Goal: Check status: Check status

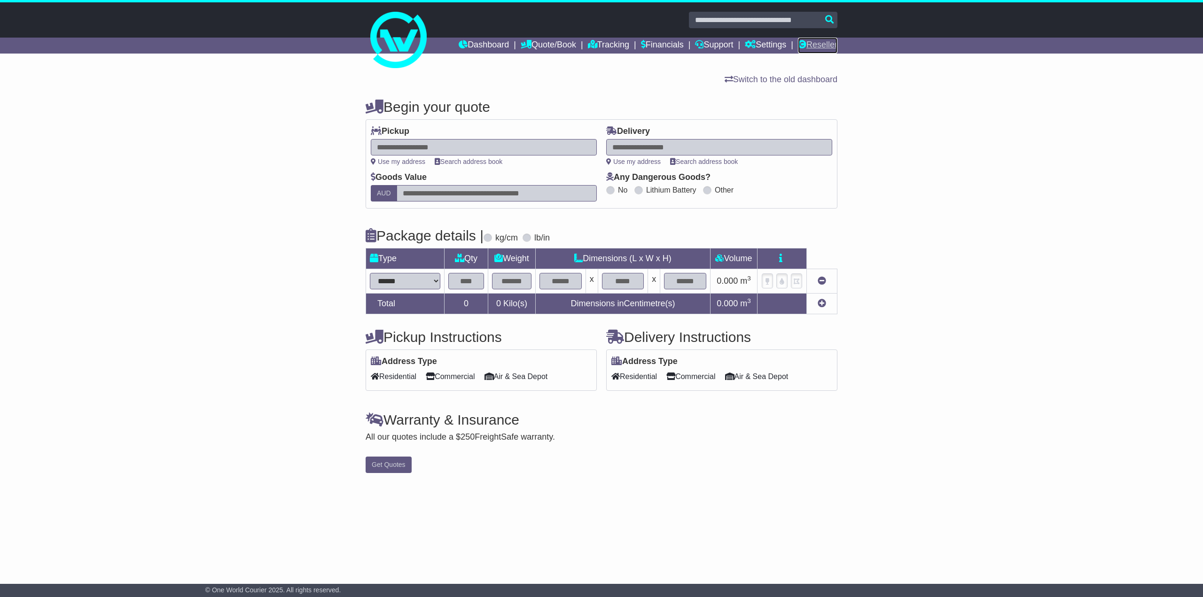
click at [816, 47] on link "Reseller" at bounding box center [817, 46] width 39 height 16
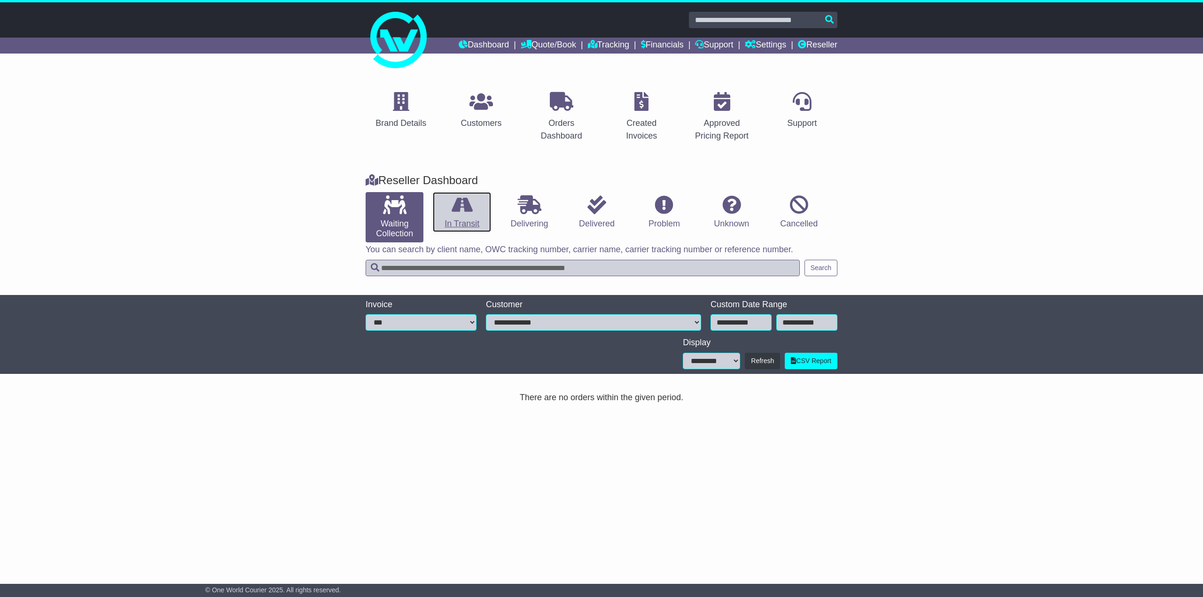
click at [460, 212] on icon at bounding box center [462, 204] width 21 height 19
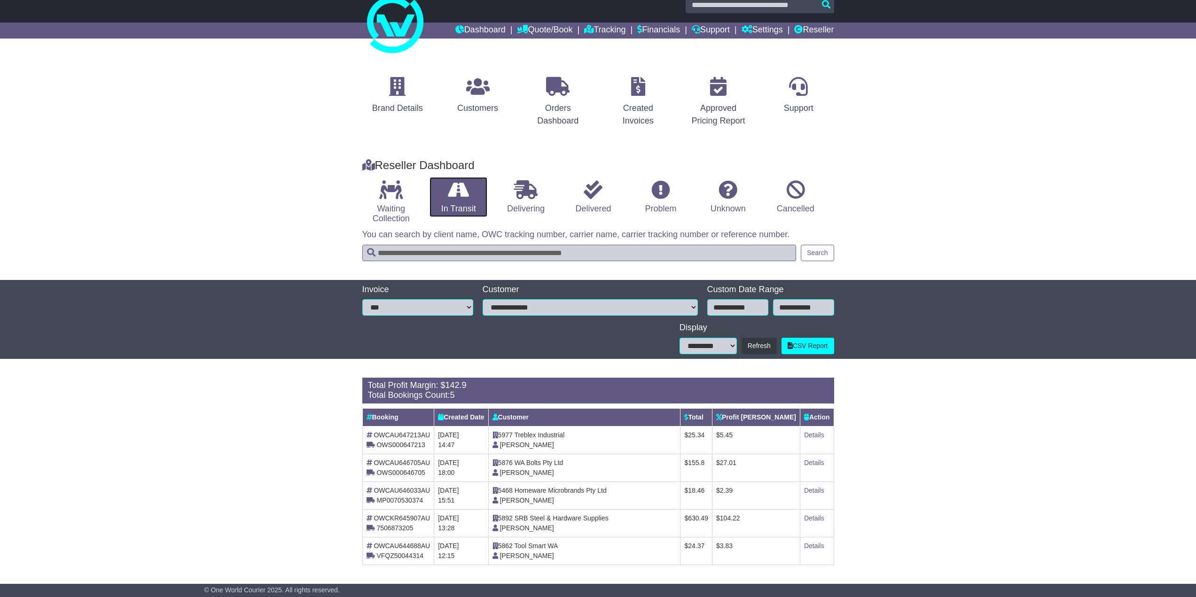
scroll to position [16, 0]
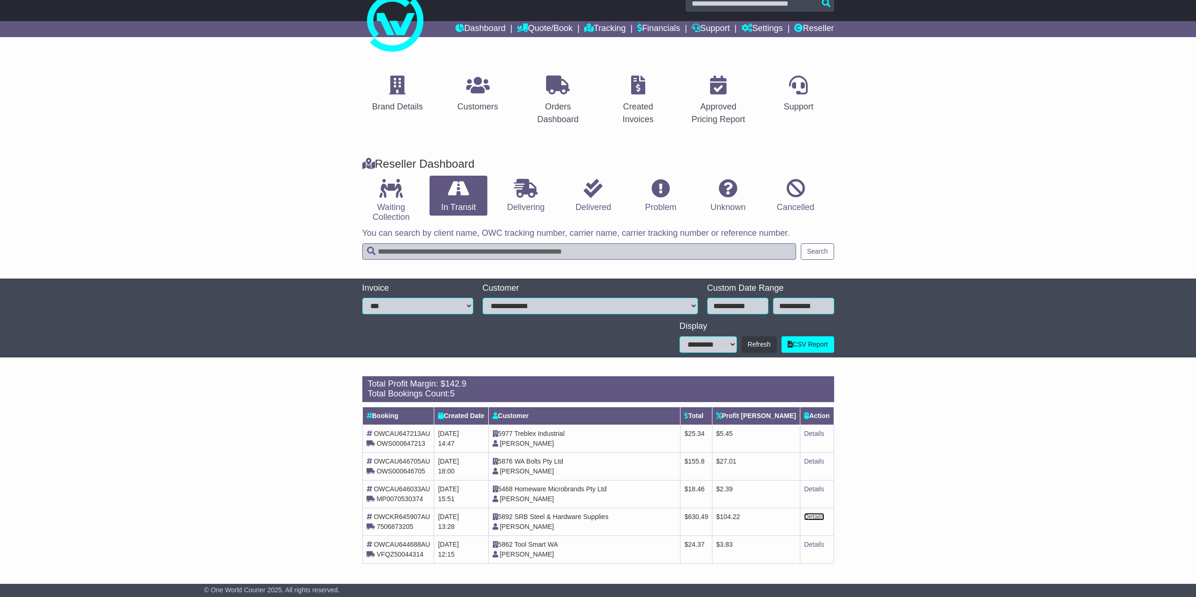
click at [811, 520] on link "Details" at bounding box center [814, 517] width 20 height 8
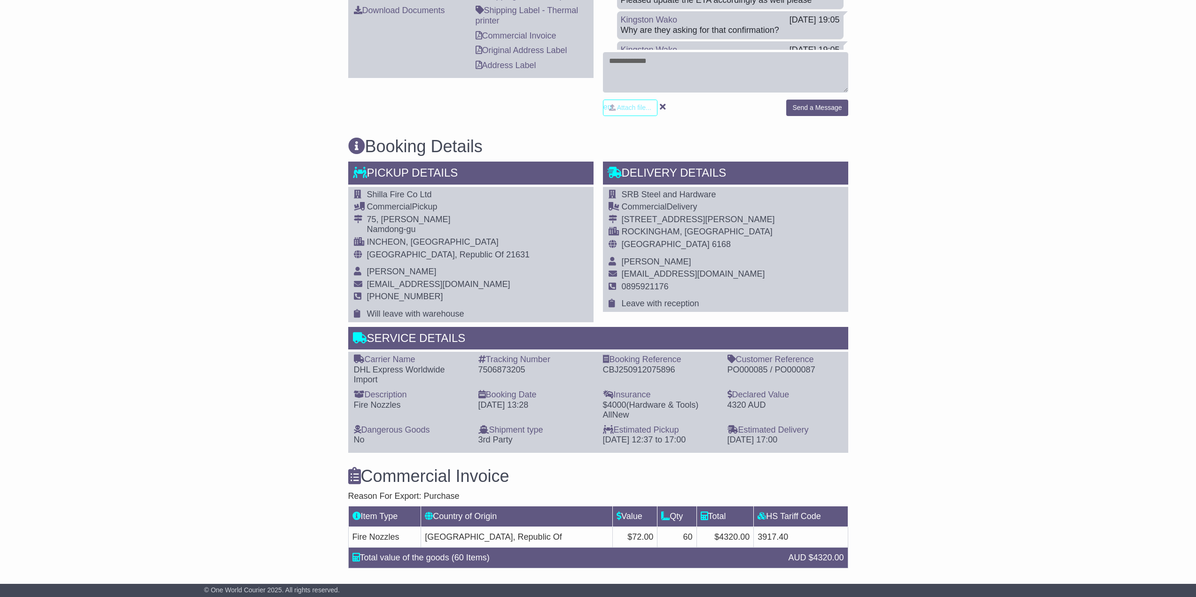
scroll to position [423, 0]
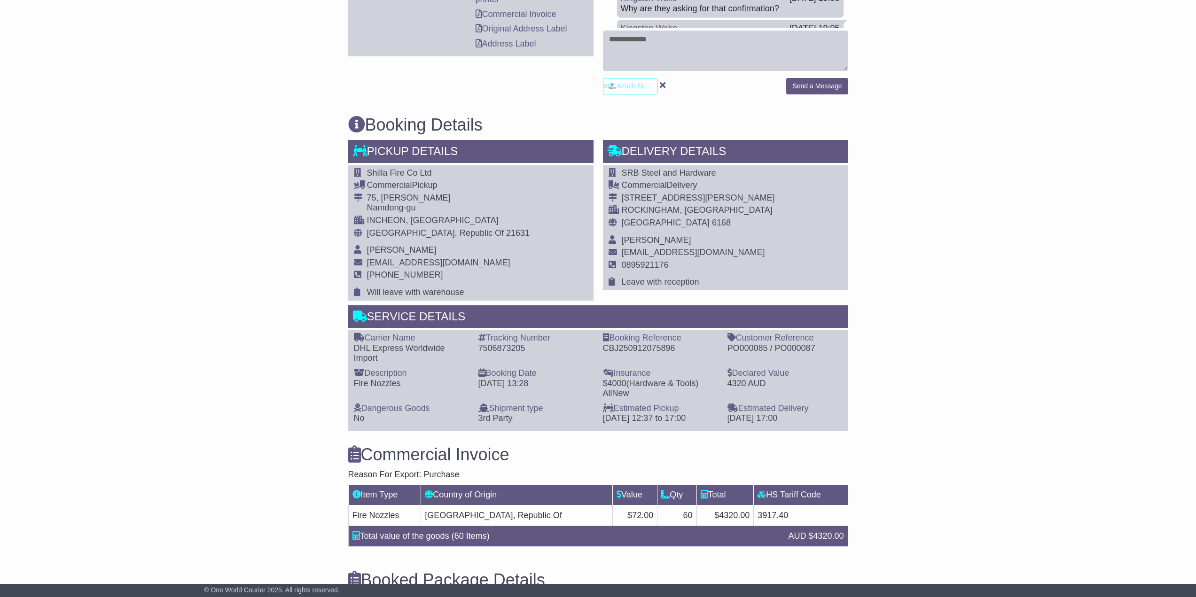
click at [500, 349] on div "7506873205" at bounding box center [535, 349] width 115 height 10
copy div "7506873205"
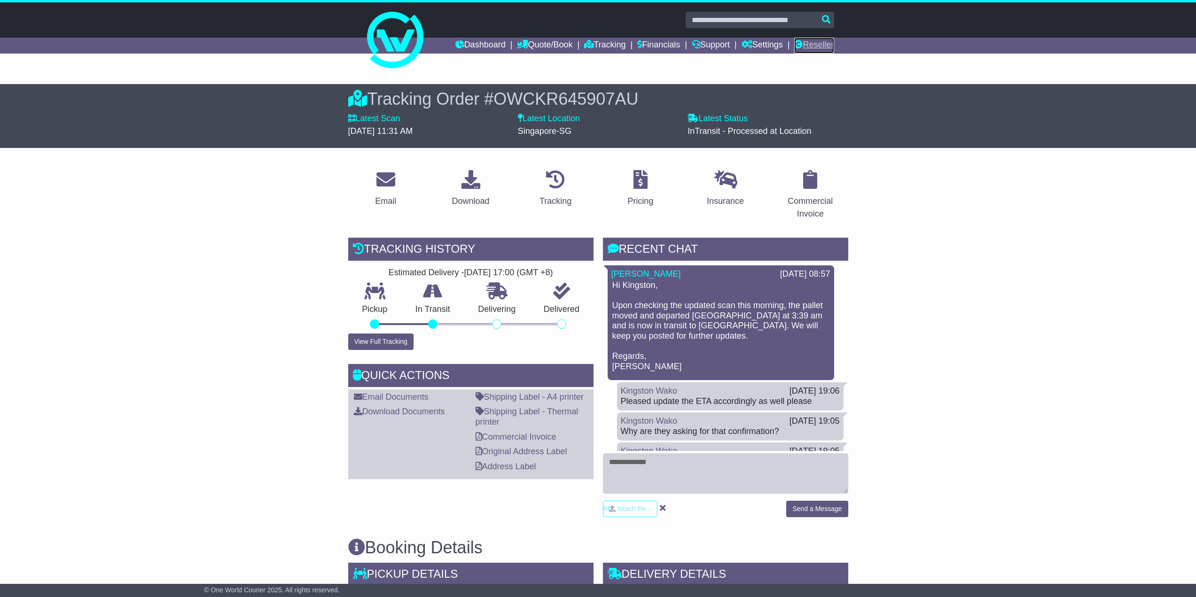
click at [812, 39] on link "Reseller" at bounding box center [813, 46] width 39 height 16
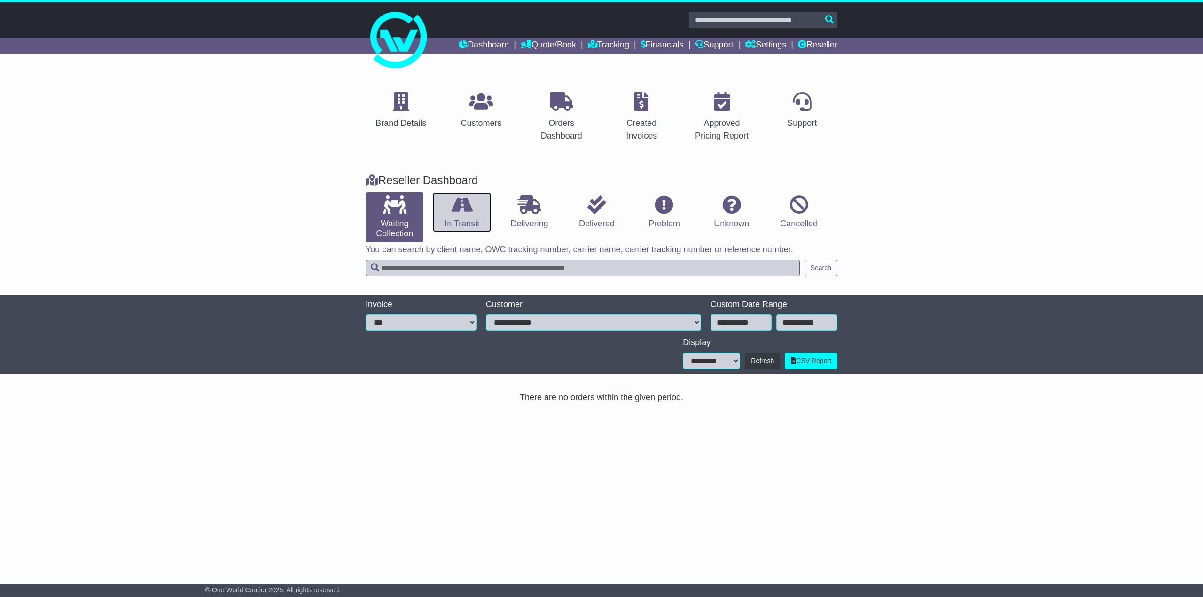
click at [469, 219] on link "In Transit" at bounding box center [462, 212] width 58 height 40
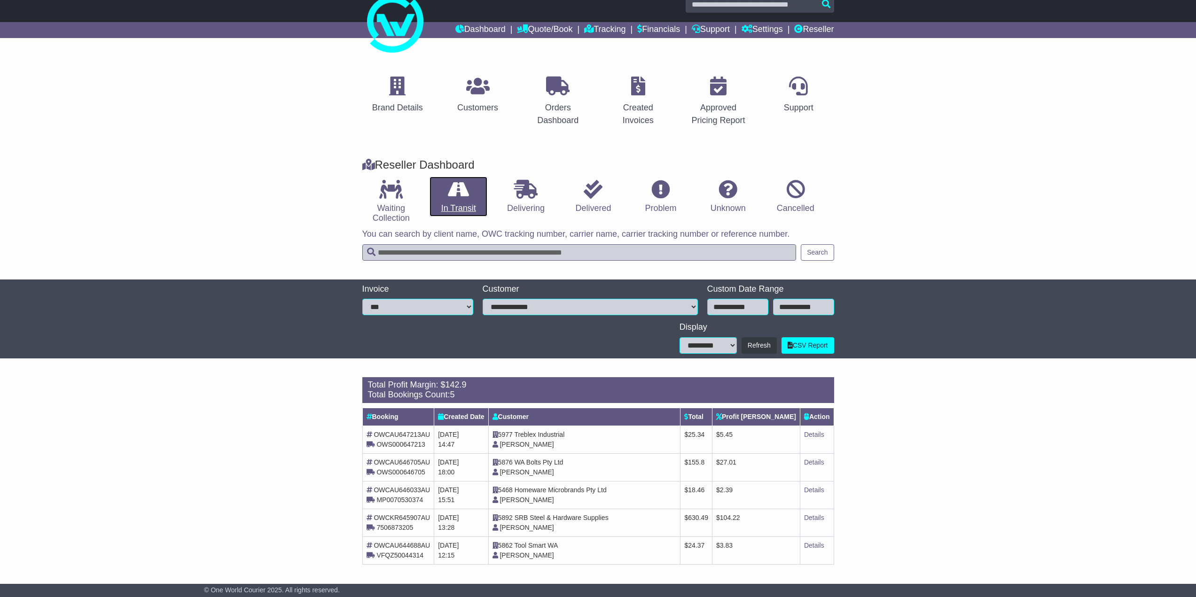
scroll to position [16, 0]
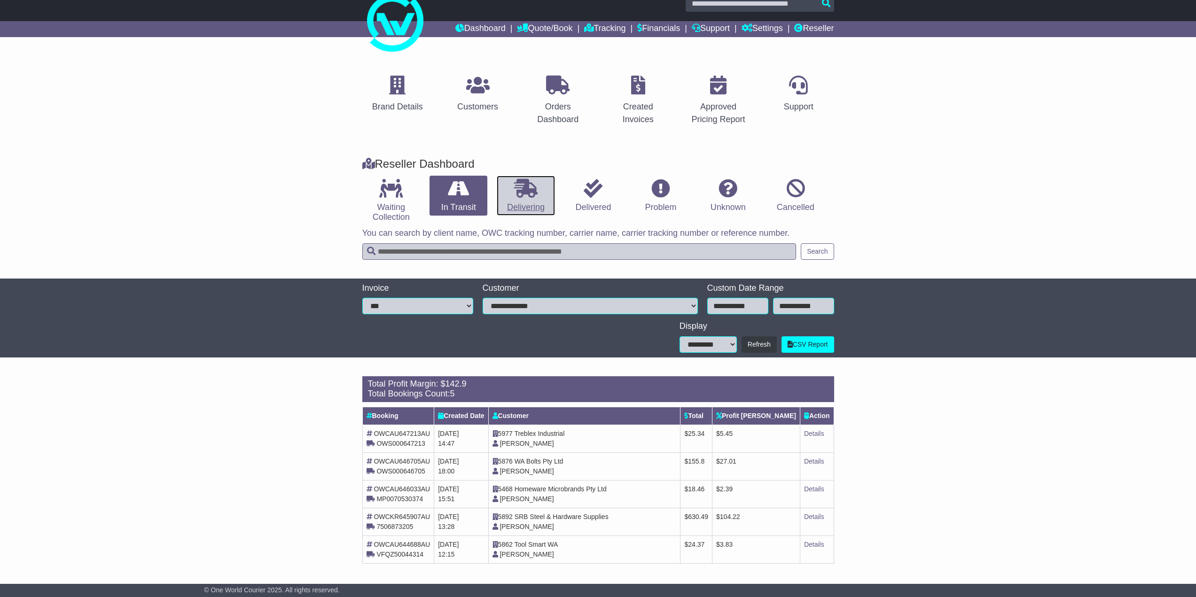
click at [537, 192] on icon at bounding box center [525, 188] width 23 height 19
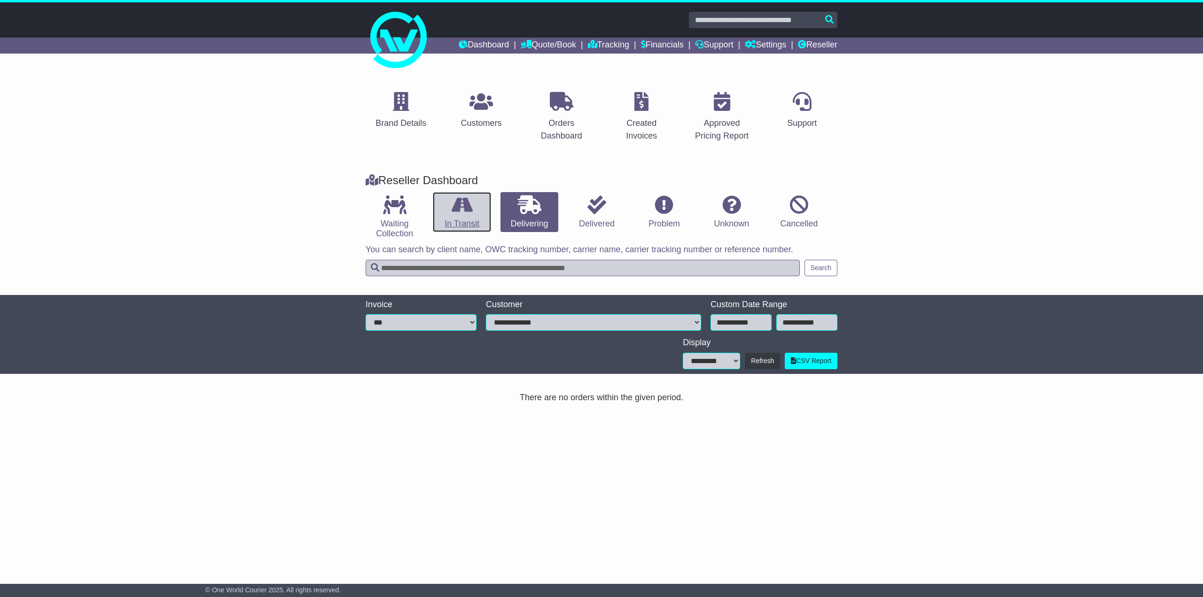
click at [487, 214] on link "In Transit" at bounding box center [462, 212] width 58 height 40
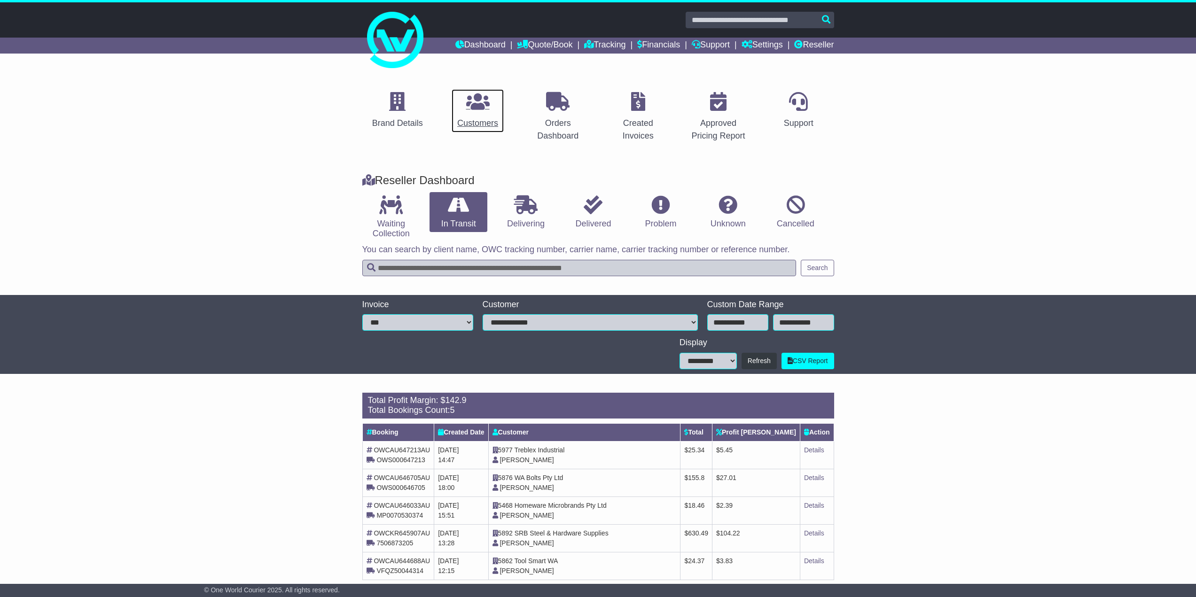
click at [480, 120] on div "Customers" at bounding box center [477, 123] width 41 height 13
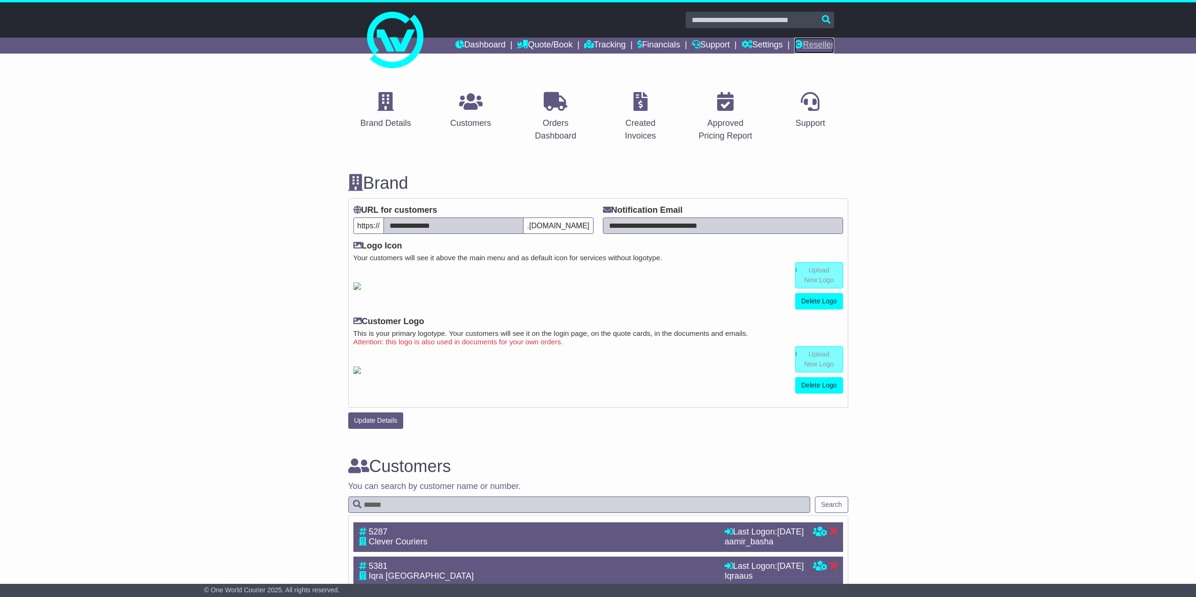
click at [815, 47] on link "Reseller" at bounding box center [813, 46] width 39 height 16
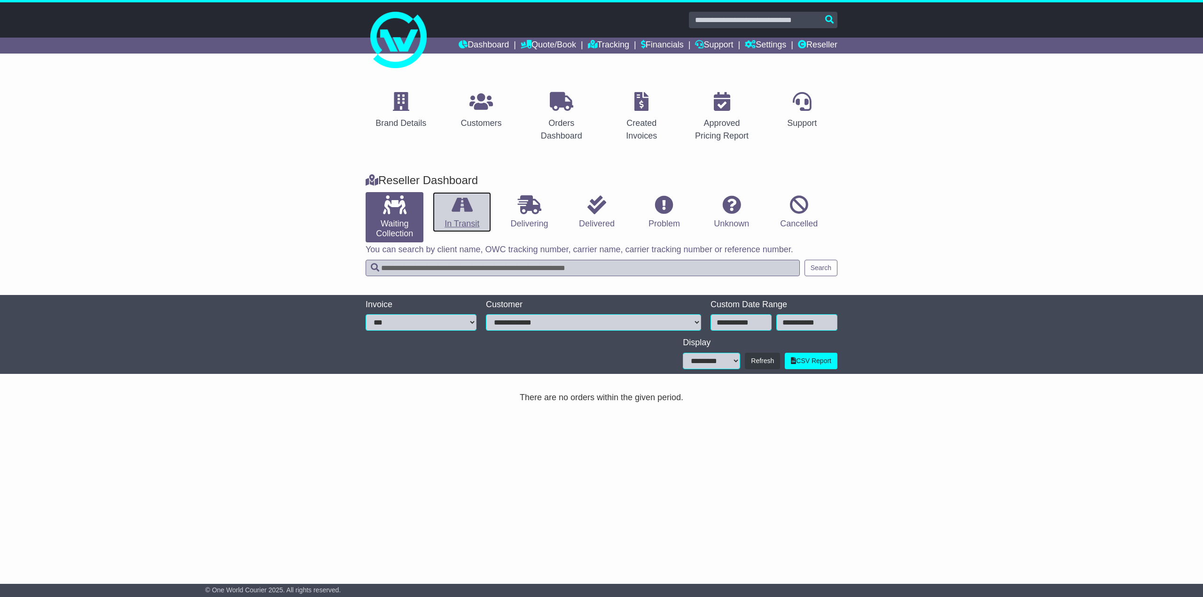
click at [447, 214] on link "In Transit" at bounding box center [462, 212] width 58 height 40
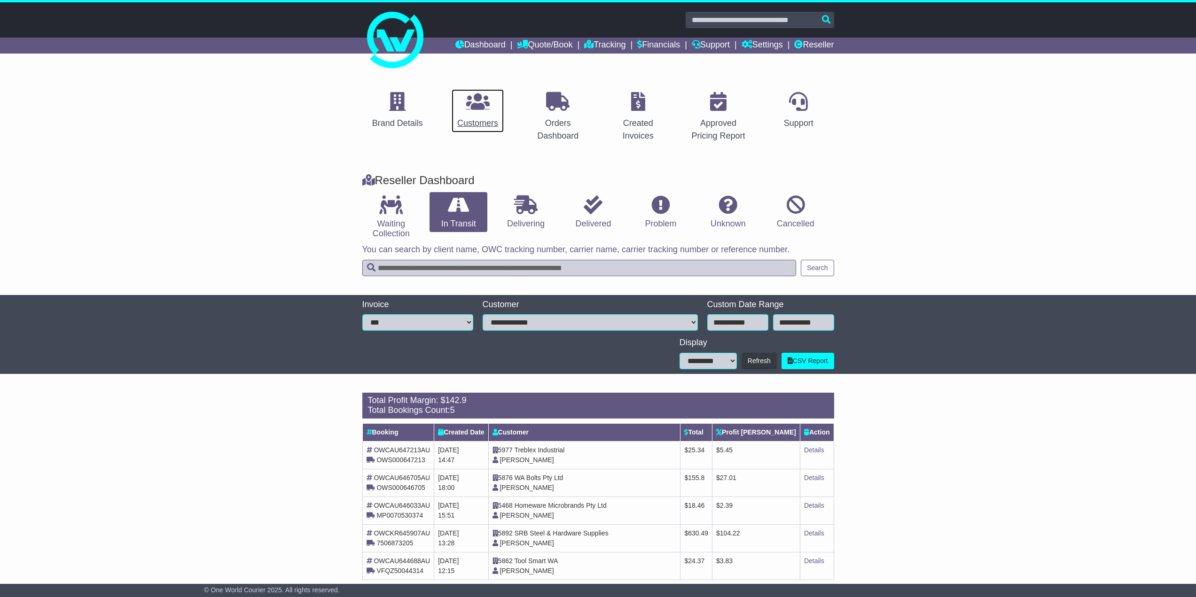
click at [477, 105] on icon at bounding box center [477, 101] width 23 height 19
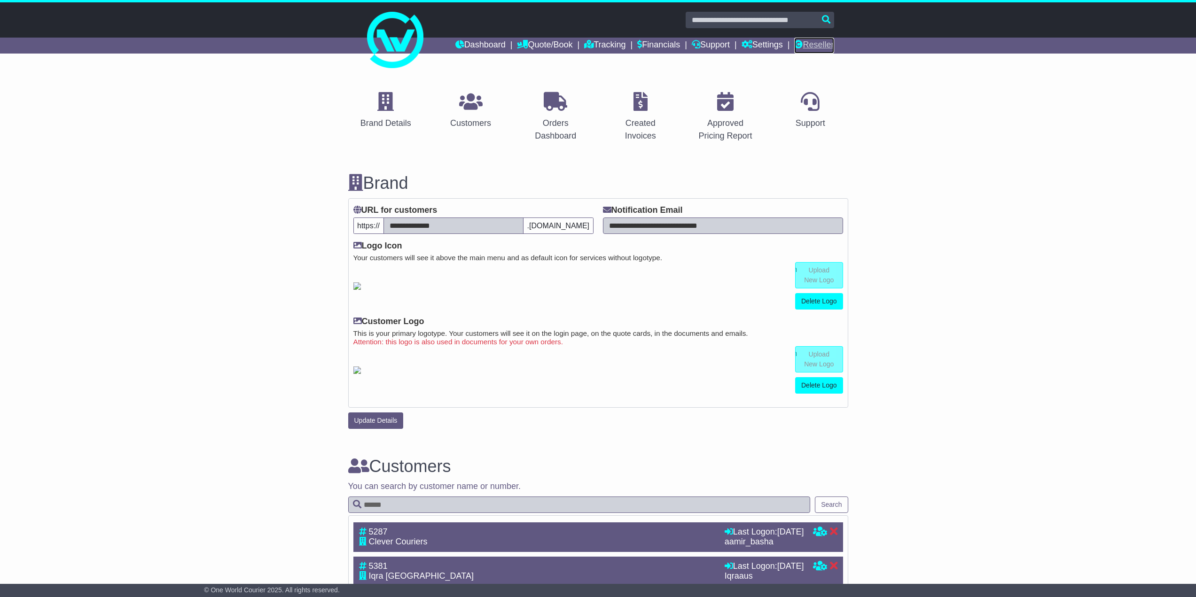
click at [810, 48] on link "Reseller" at bounding box center [813, 46] width 39 height 16
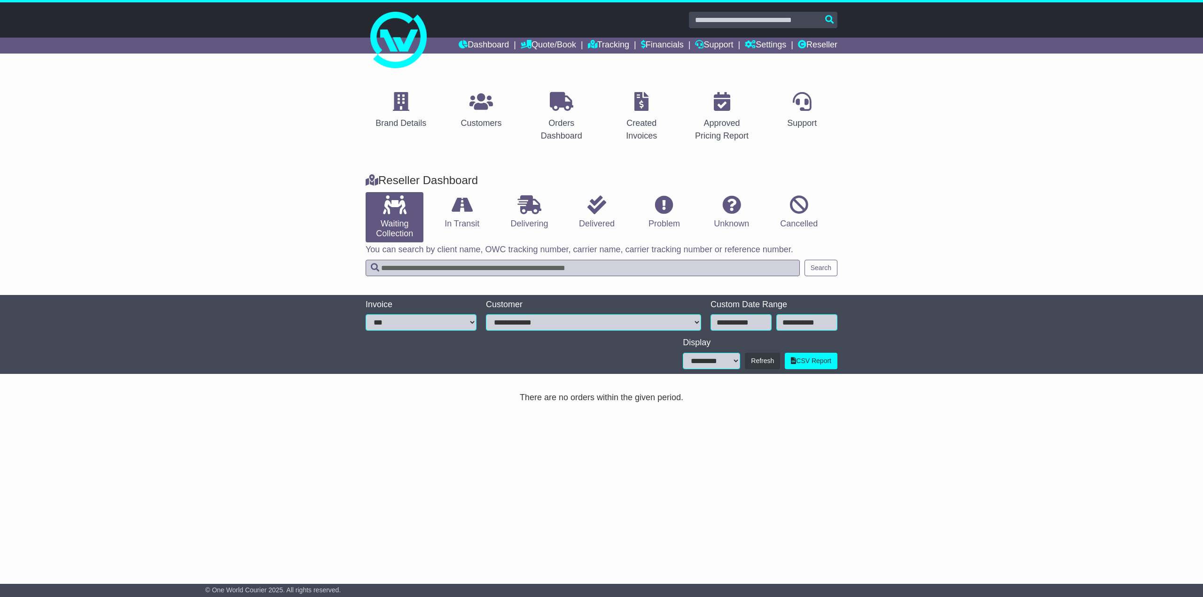
click at [250, 589] on span "© One World Courier 2025. All rights reserved." at bounding box center [273, 590] width 136 height 8
click at [256, 557] on div "Brand Details Customers Orders Dashboard Created Invoices Approved Pricing Repo…" at bounding box center [601, 319] width 1203 height 499
click at [594, 396] on div "There are no orders within the given period." at bounding box center [602, 398] width 472 height 10
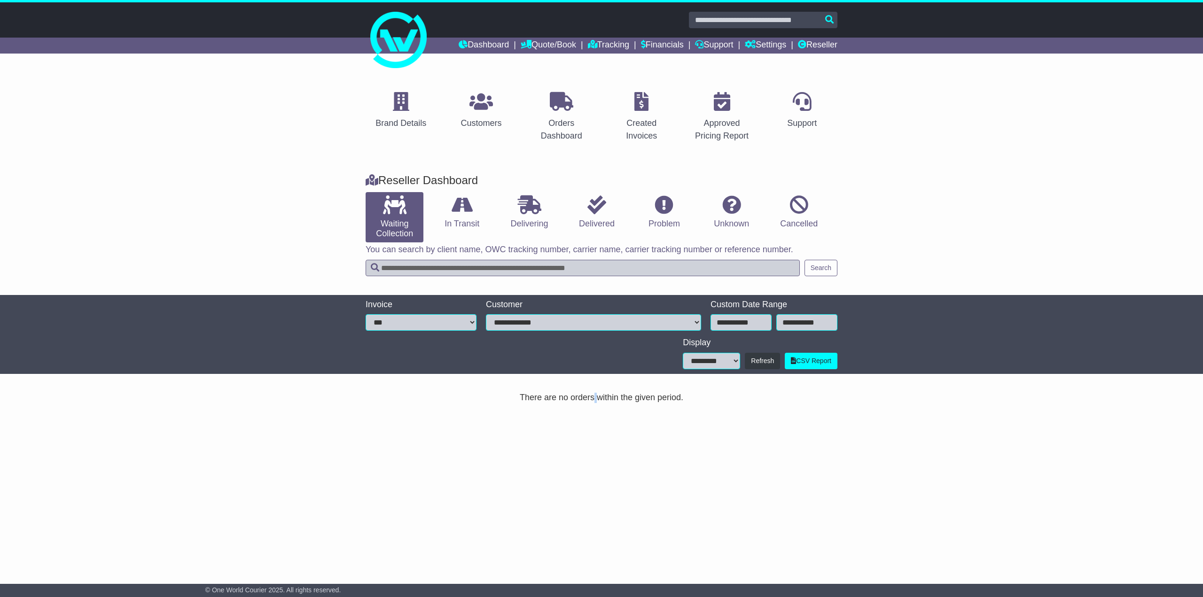
click at [594, 396] on div "There are no orders within the given period." at bounding box center [602, 398] width 472 height 10
click at [594, 398] on div "There are no orders within the given period." at bounding box center [602, 398] width 472 height 10
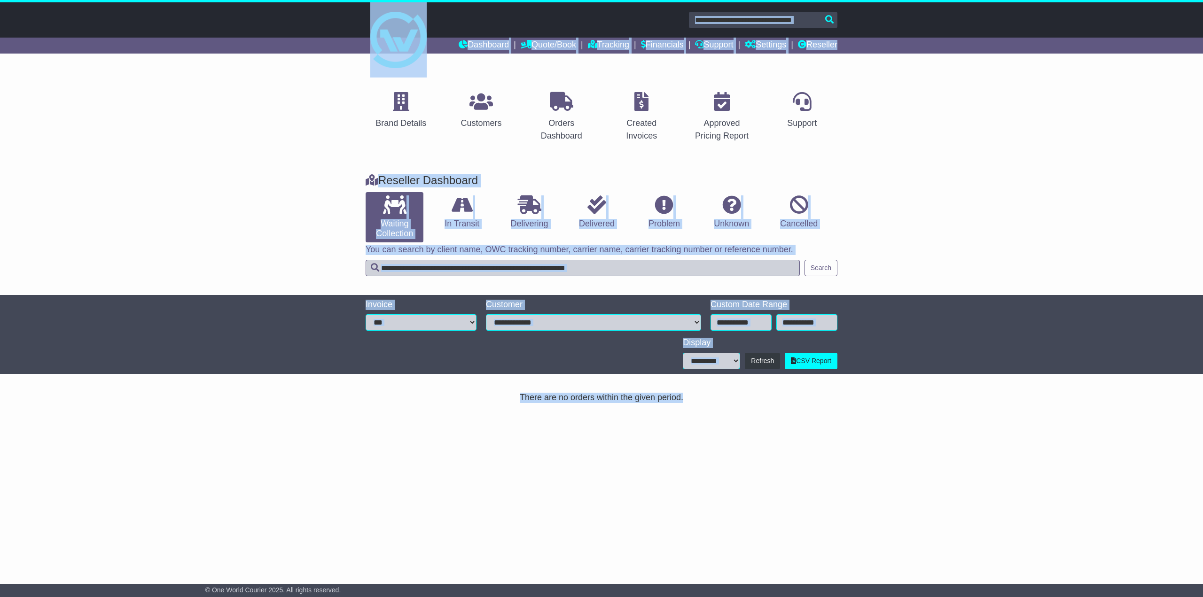
drag, startPoint x: 351, startPoint y: 8, endPoint x: 824, endPoint y: 600, distance: 757.9
click at [824, 597] on html "[GEOGRAPHIC_DATA] Logout [GEOGRAPHIC_DATA] [EMAIL_ADDRESS][DOMAIN_NAME] 0422082…" at bounding box center [601, 298] width 1203 height 597
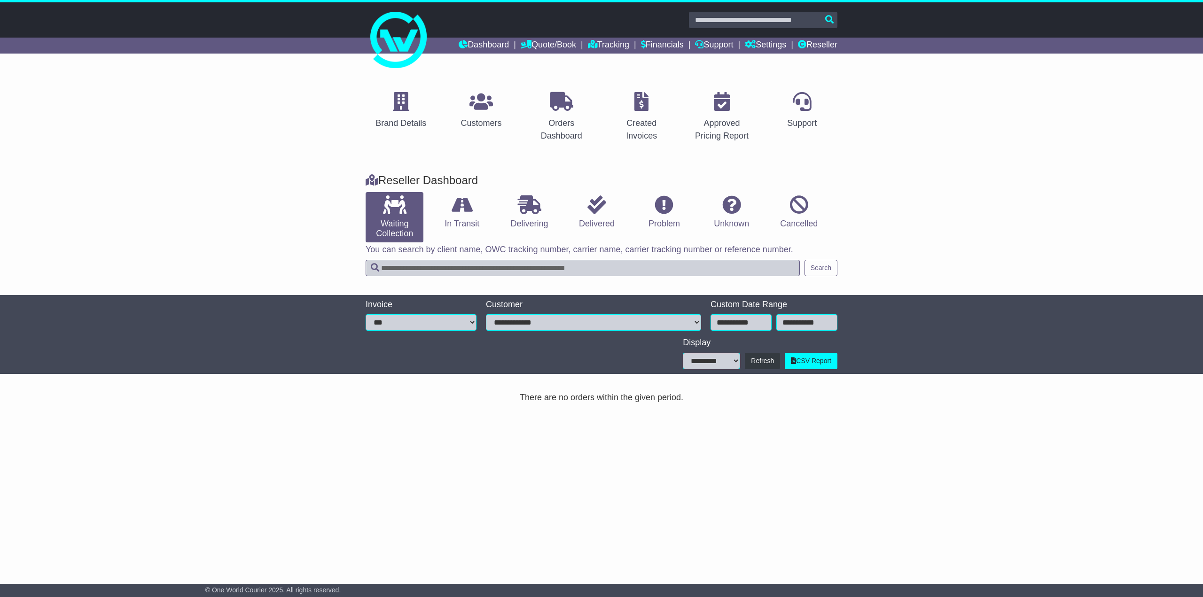
click at [822, 591] on div "© One World Courier 2025. All rights reserved." at bounding box center [602, 590] width 802 height 8
